Goal: Transaction & Acquisition: Purchase product/service

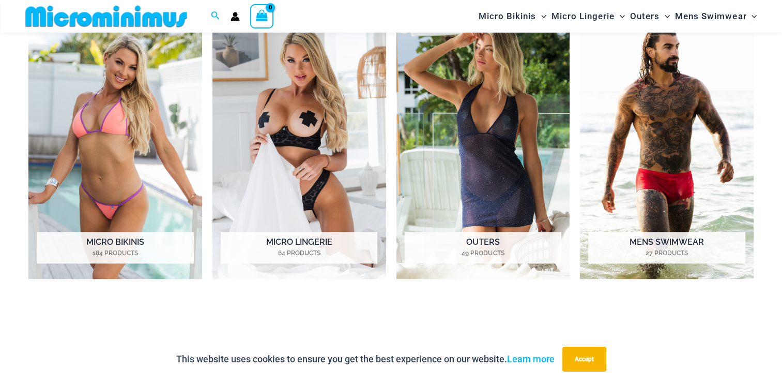
scroll to position [538, 0]
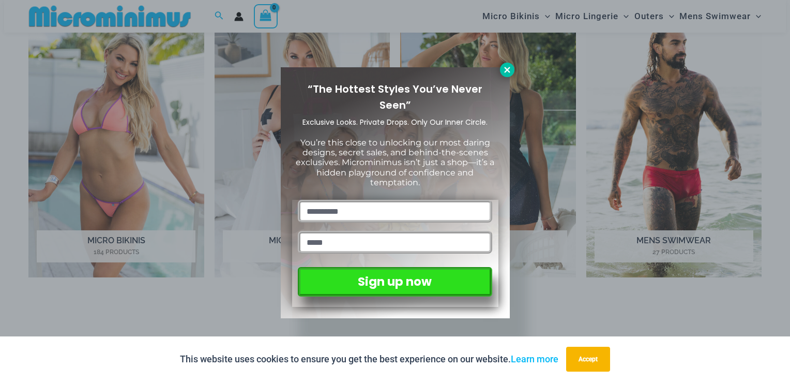
click at [508, 71] on icon at bounding box center [507, 70] width 6 height 6
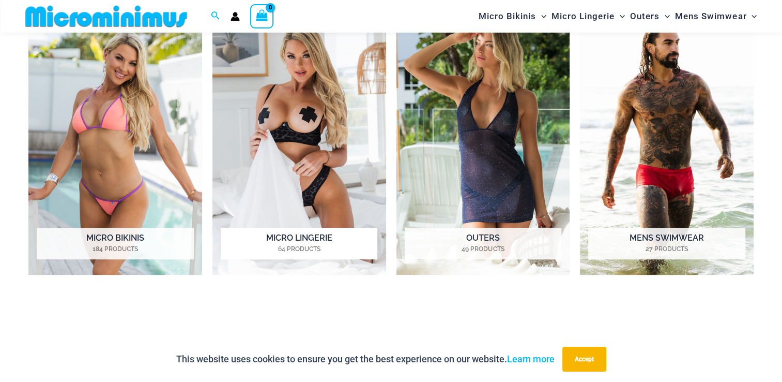
click at [284, 127] on img "Visit product category Micro Lingerie" at bounding box center [300, 141] width 174 height 268
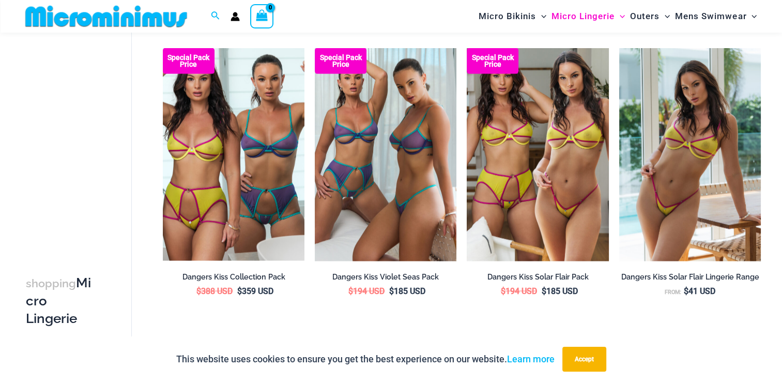
scroll to position [2461, 0]
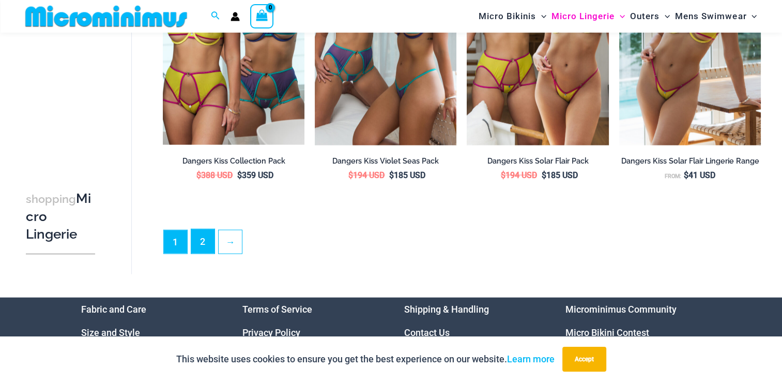
click at [205, 244] on link "2" at bounding box center [202, 241] width 23 height 24
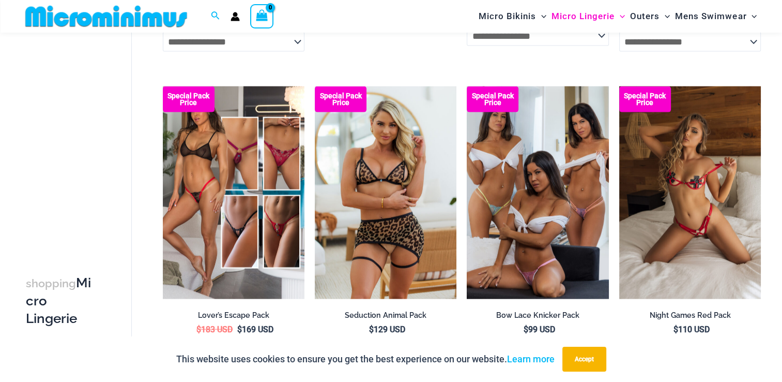
scroll to position [2234, 0]
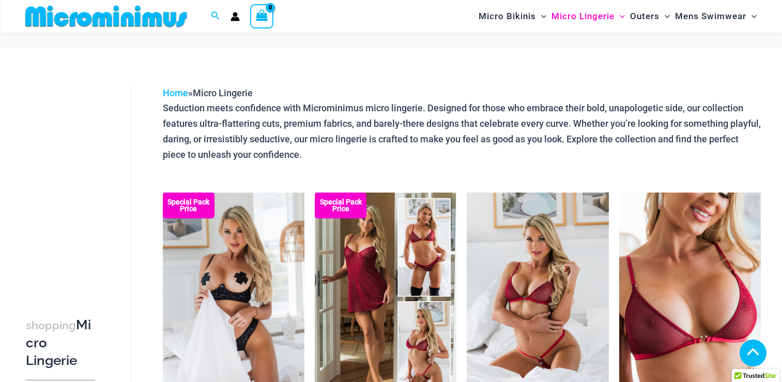
scroll to position [2461, 0]
